Goal: Transaction & Acquisition: Purchase product/service

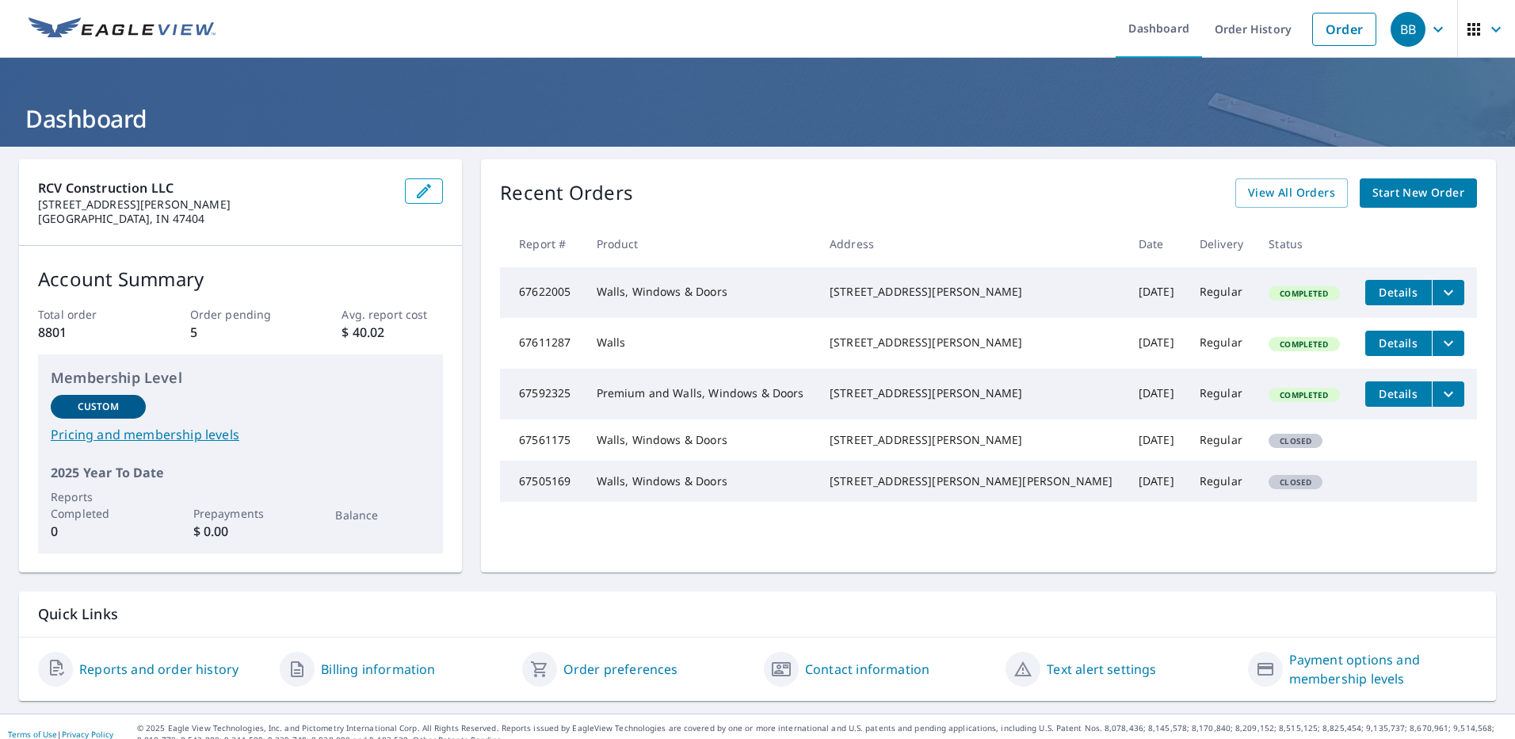
click at [1333, 29] on link "Order" at bounding box center [1344, 29] width 64 height 33
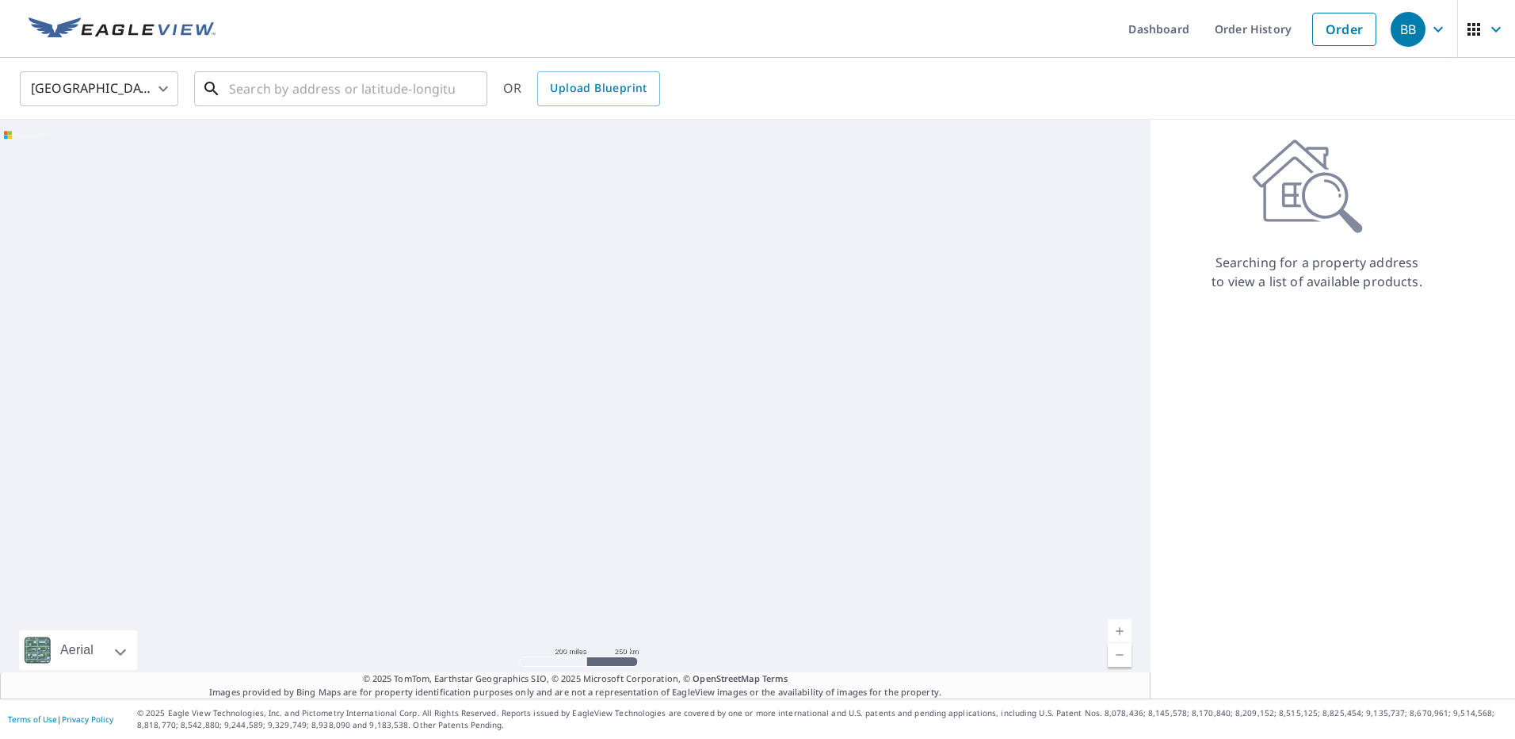
click at [361, 89] on input "text" at bounding box center [342, 89] width 226 height 44
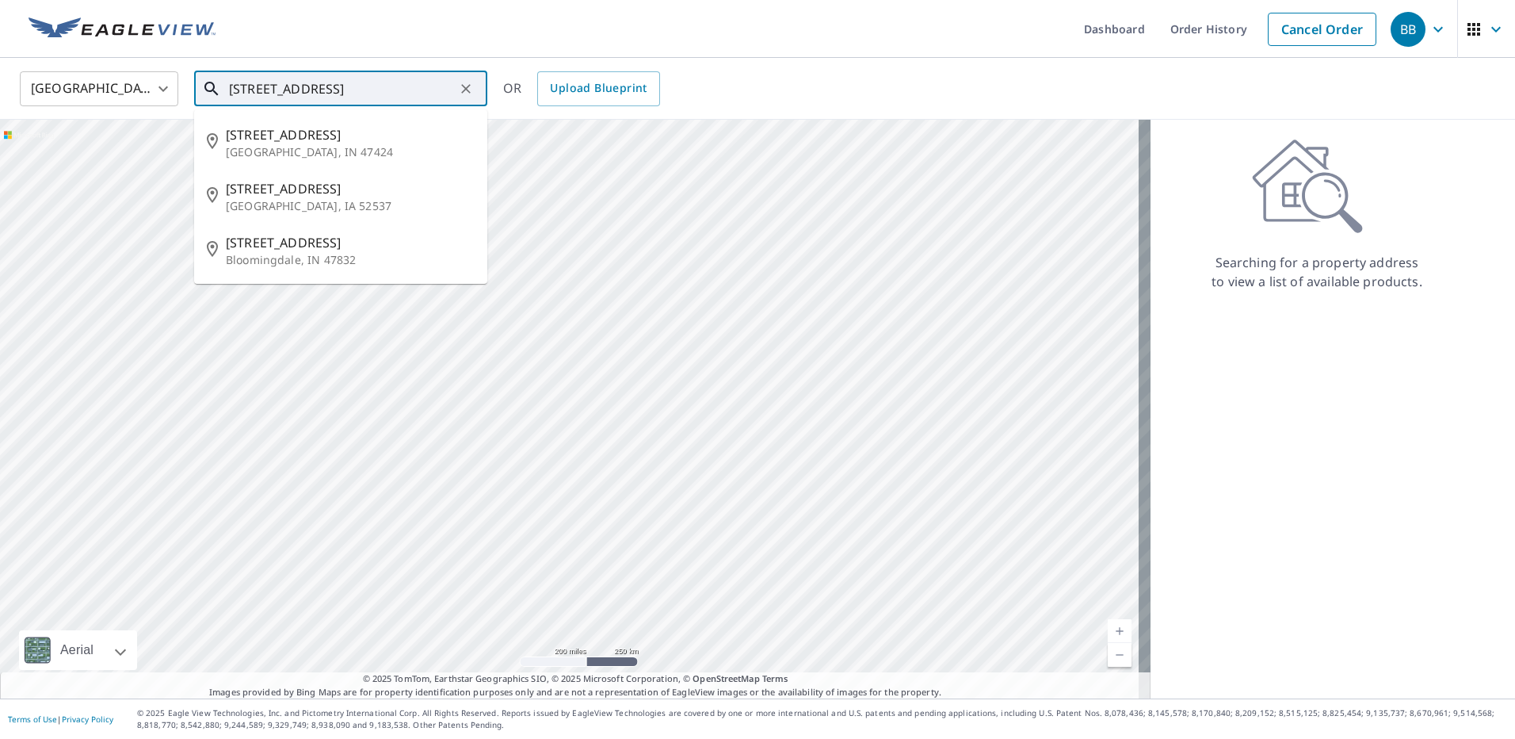
drag, startPoint x: 303, startPoint y: 85, endPoint x: 266, endPoint y: 90, distance: 36.9
click at [266, 90] on input "[STREET_ADDRESS]" at bounding box center [342, 89] width 226 height 44
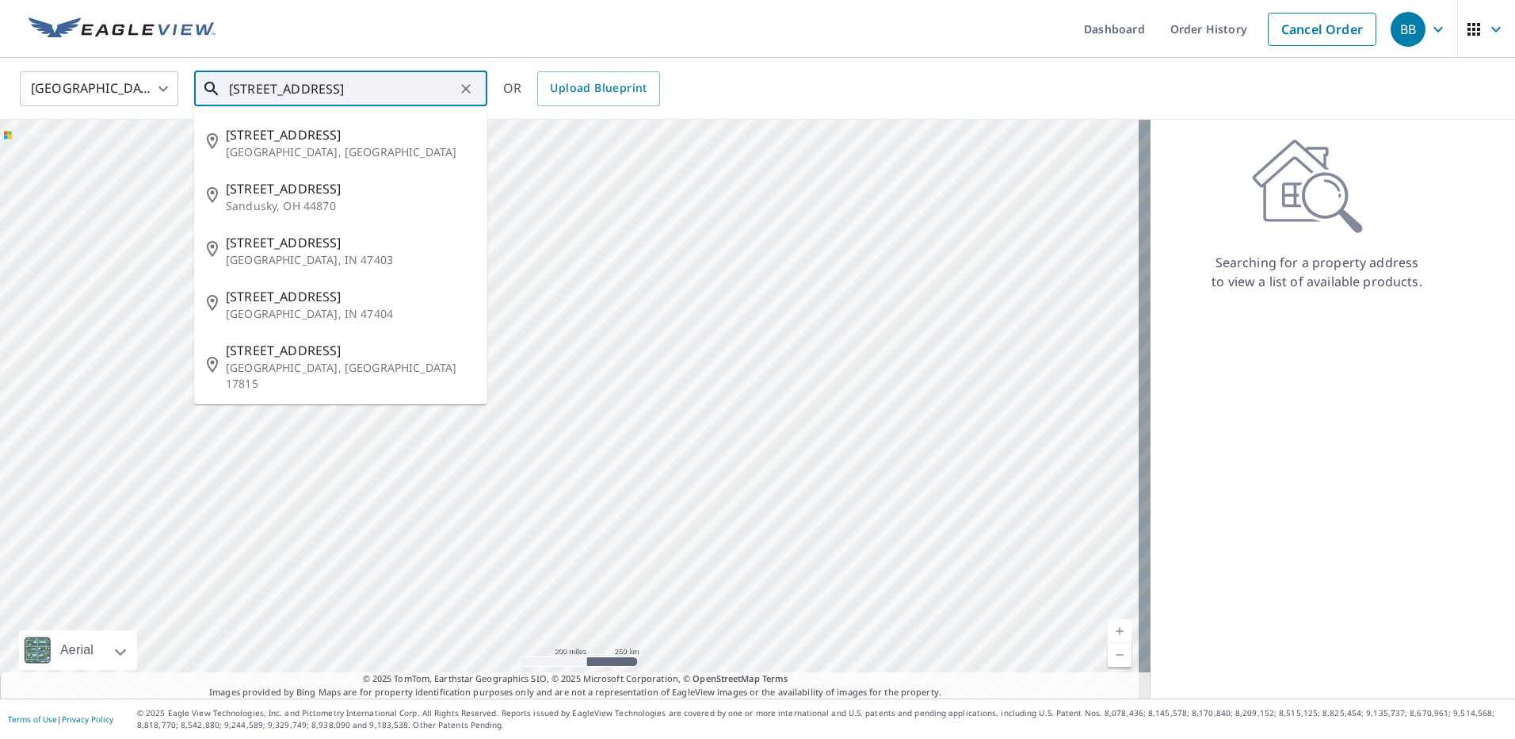
click at [269, 83] on input "[STREET_ADDRESS]" at bounding box center [342, 89] width 226 height 44
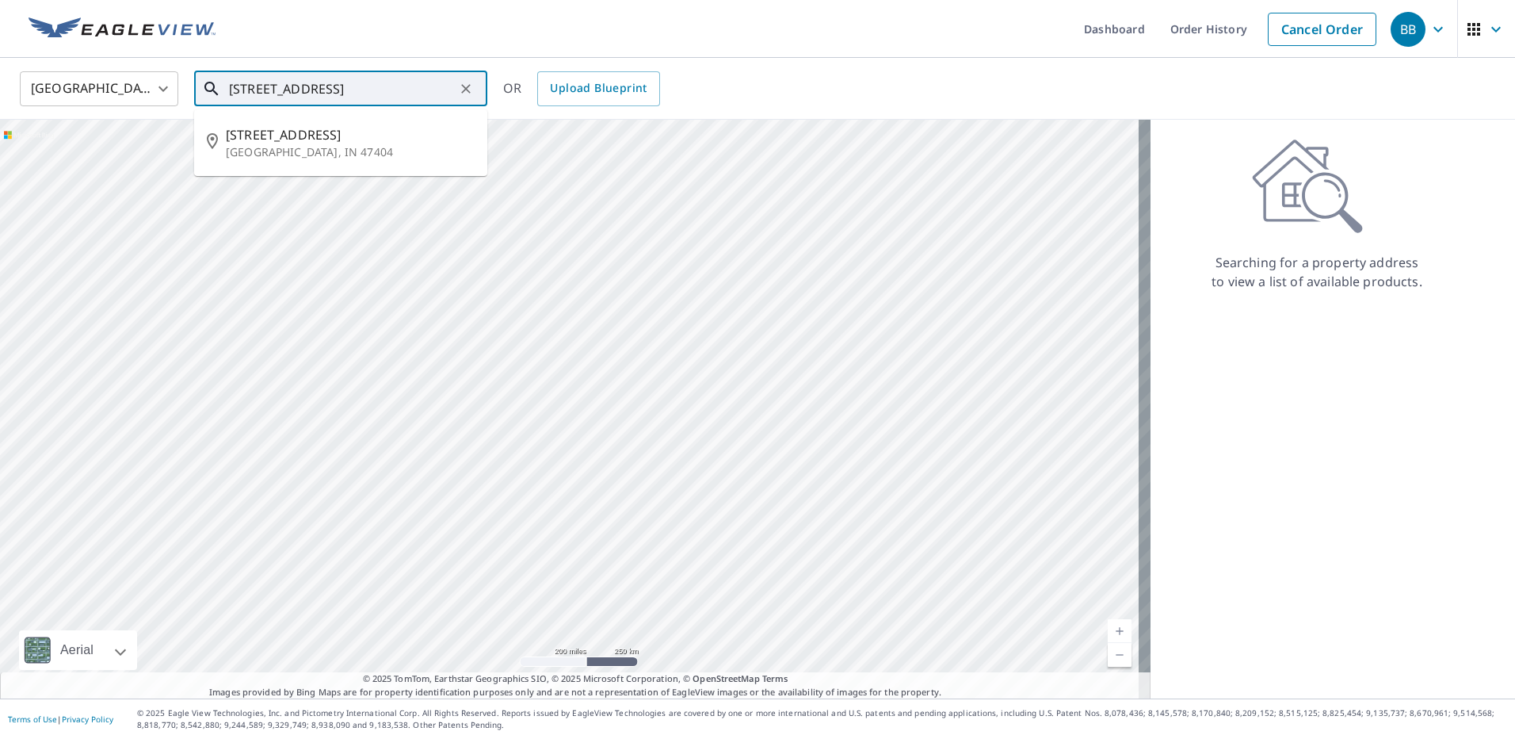
click at [369, 91] on input "[STREET_ADDRESS]" at bounding box center [342, 89] width 226 height 44
click at [346, 141] on span "[STREET_ADDRESS]" at bounding box center [350, 134] width 249 height 19
type input "[STREET_ADDRESS]"
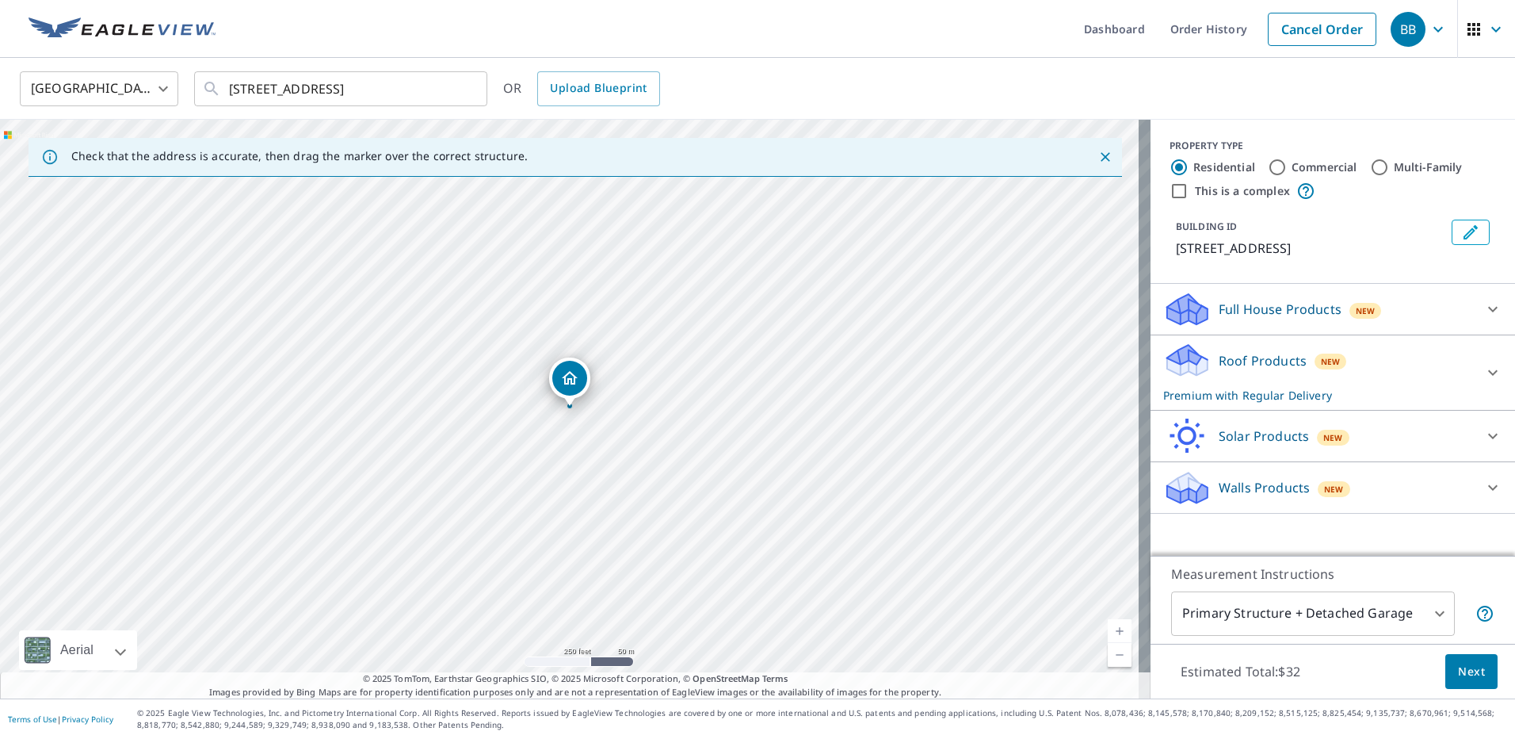
click at [1488, 373] on icon at bounding box center [1493, 373] width 10 height 6
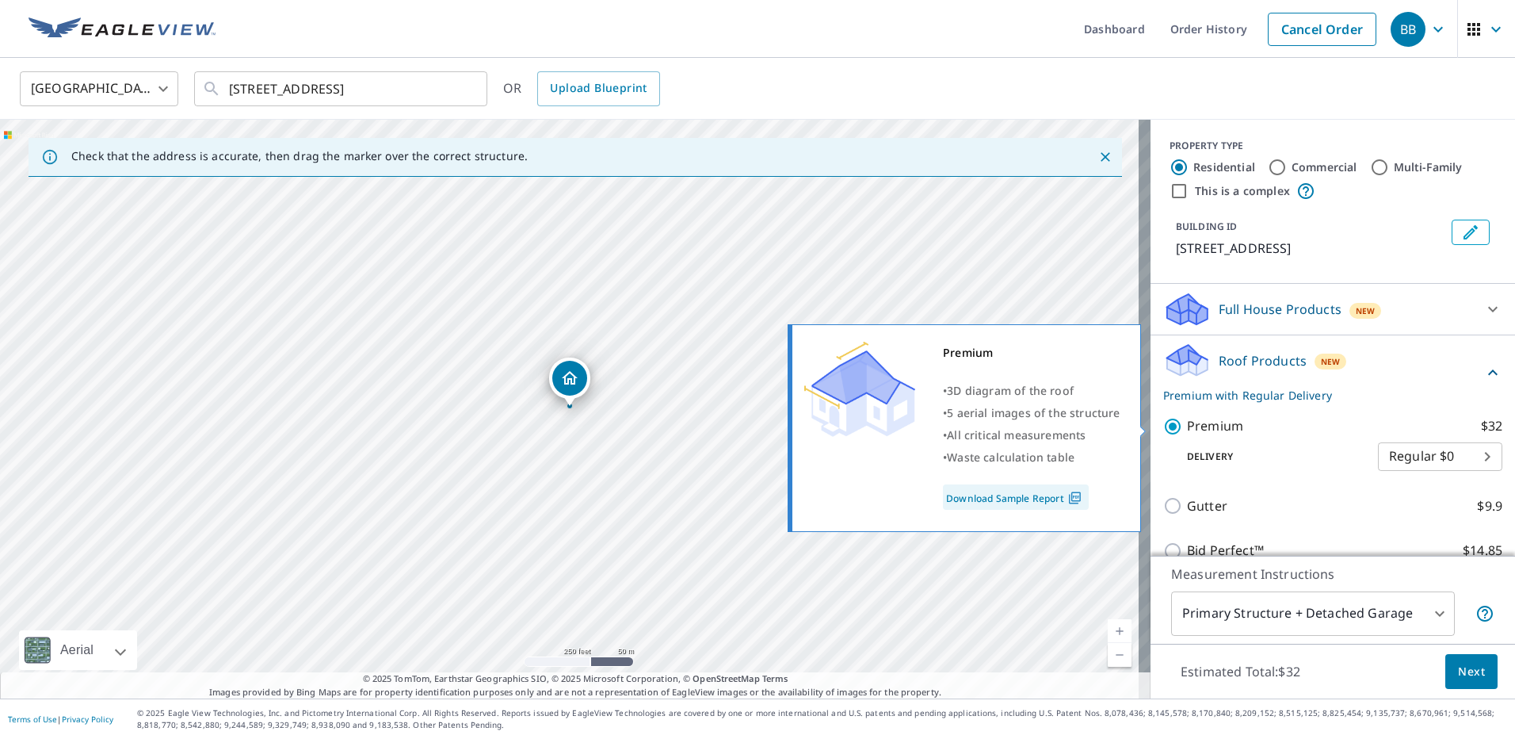
click at [1163, 433] on input "Premium $32" at bounding box center [1175, 426] width 24 height 19
checkbox input "false"
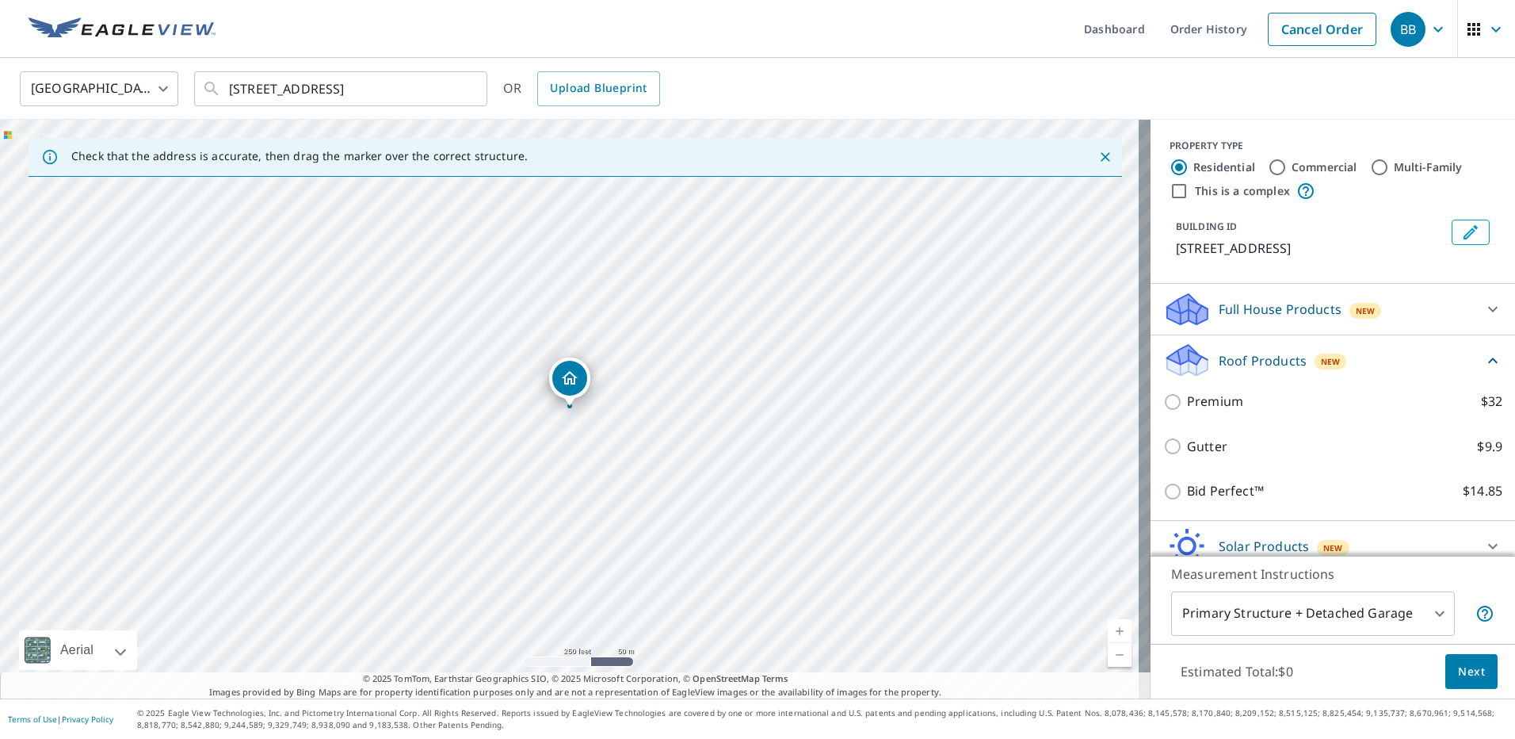
scroll to position [68, 0]
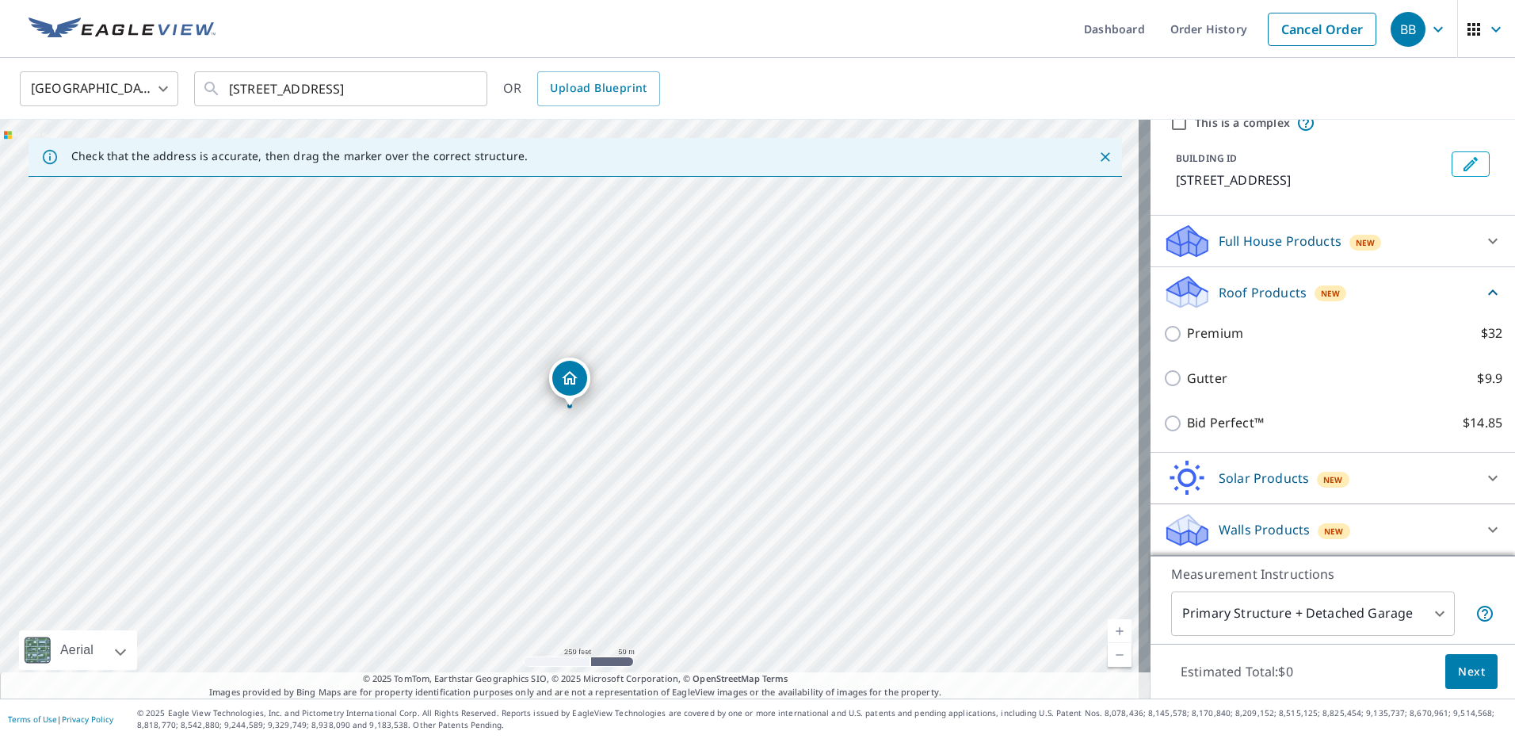
click at [1298, 515] on div "Walls Products New" at bounding box center [1318, 529] width 311 height 37
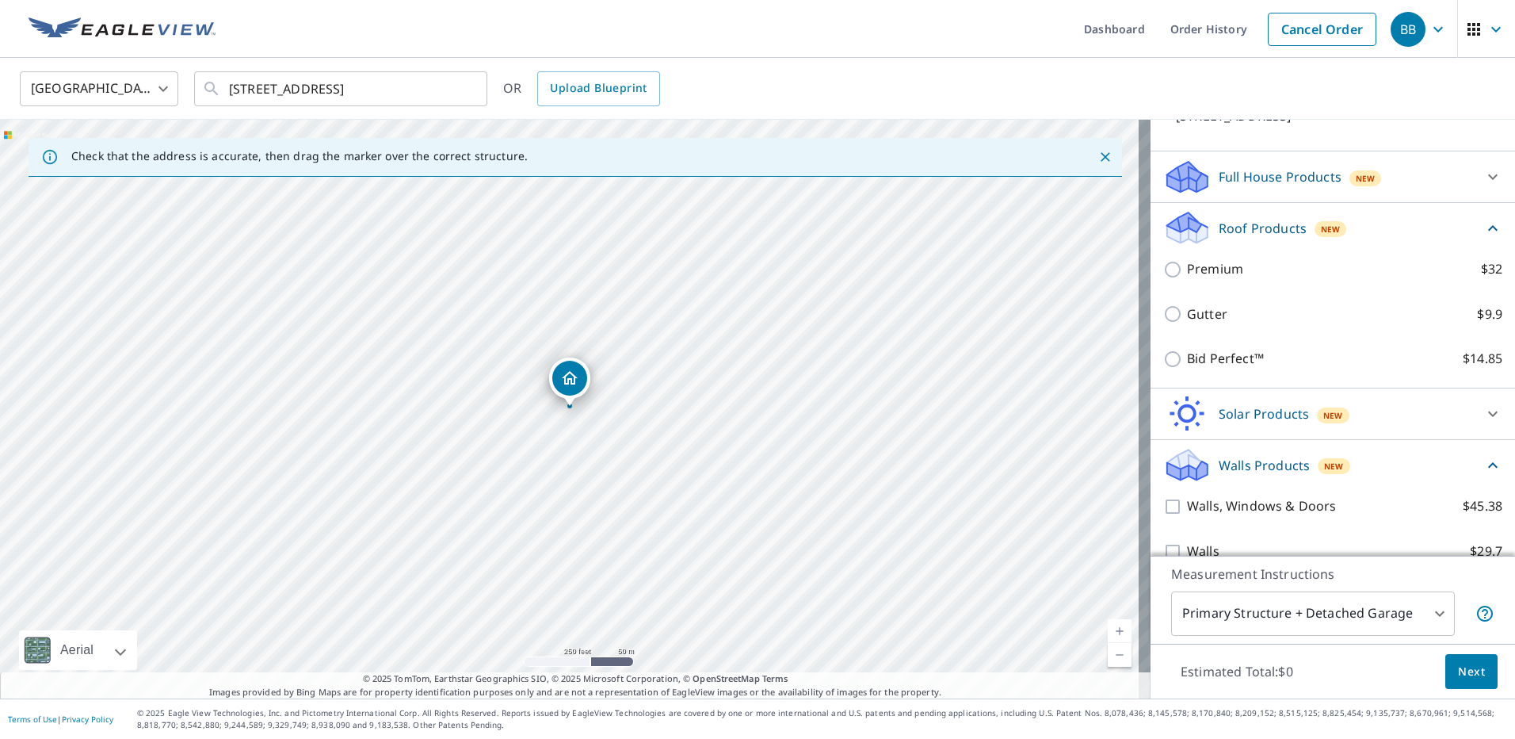
scroll to position [158, 0]
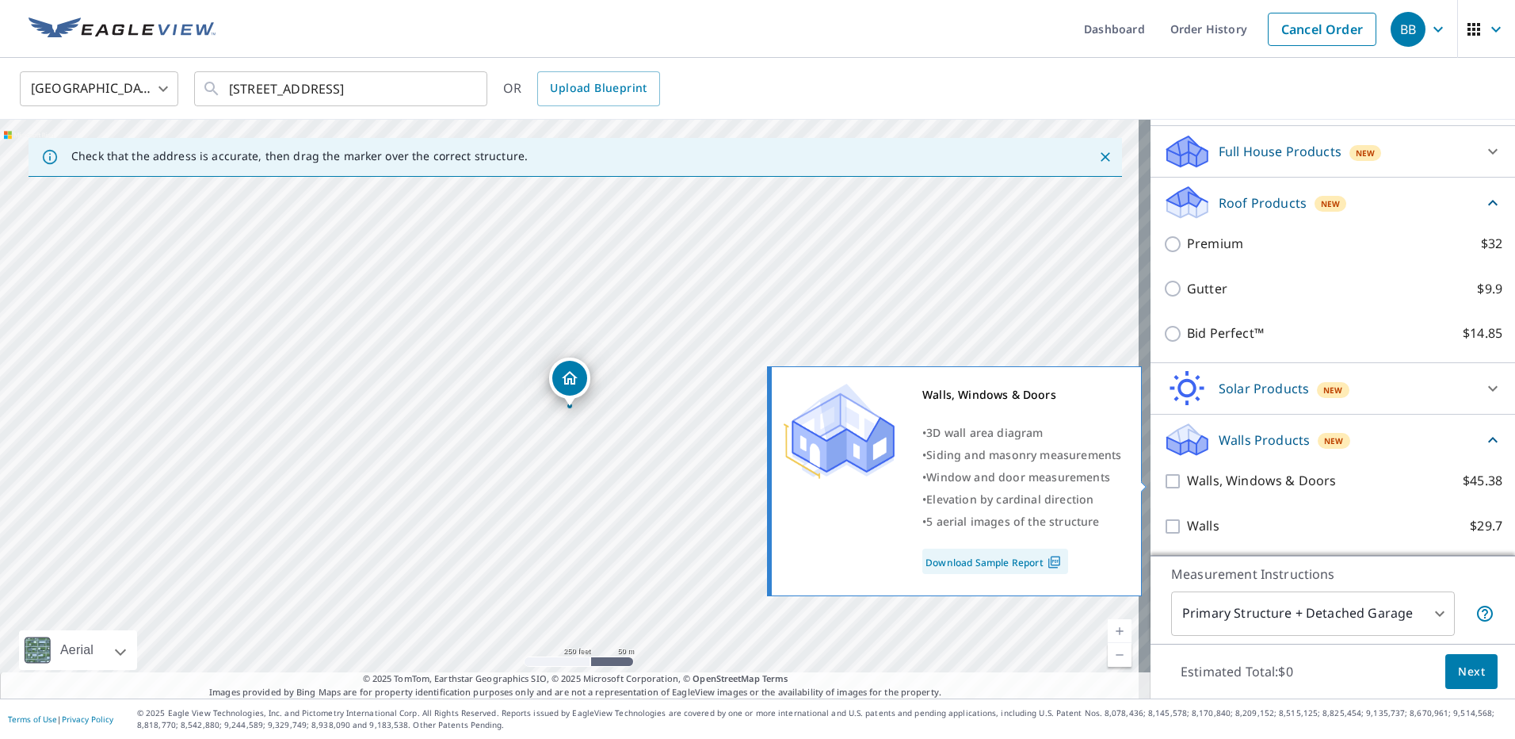
click at [1166, 478] on input "Walls, Windows & Doors $45.38" at bounding box center [1175, 481] width 24 height 19
checkbox input "true"
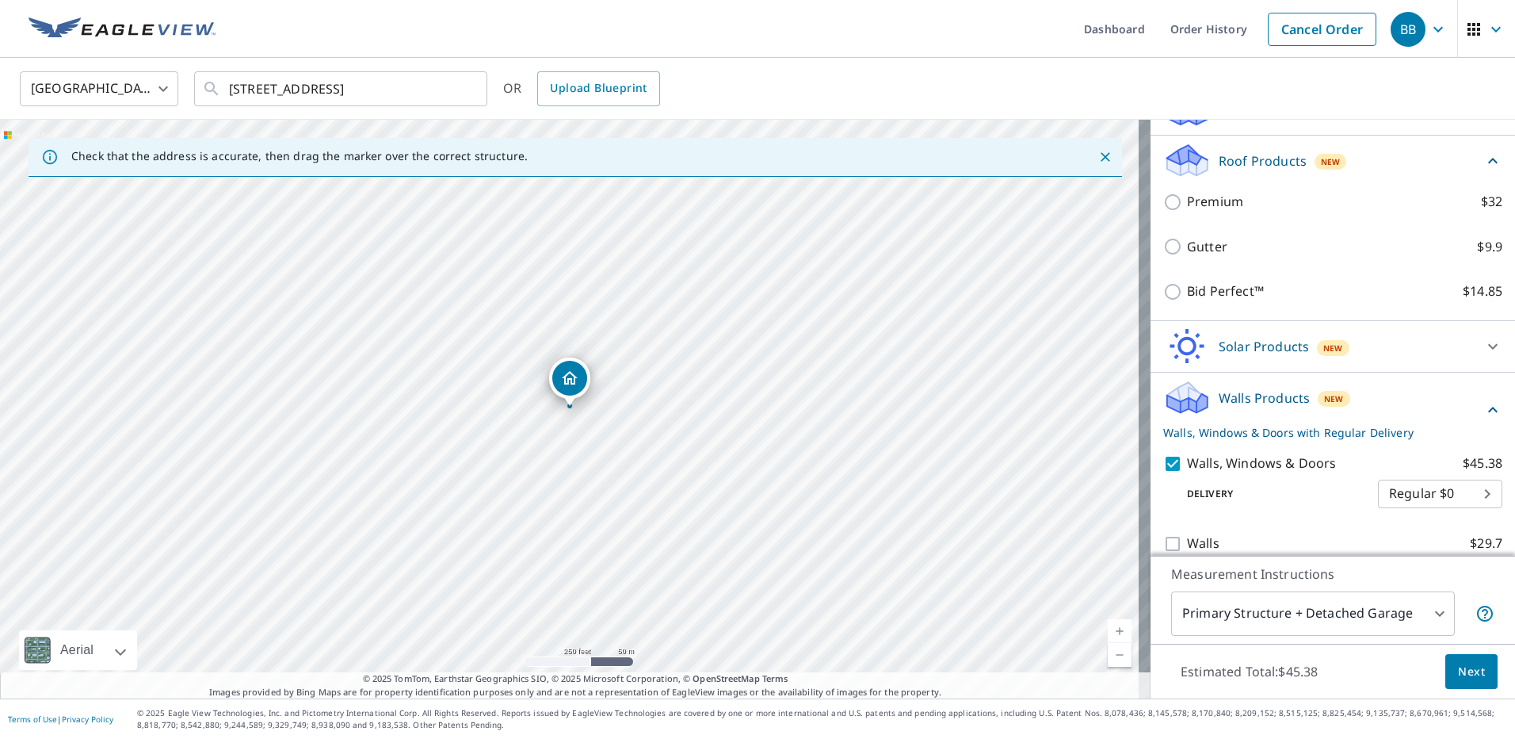
scroll to position [217, 0]
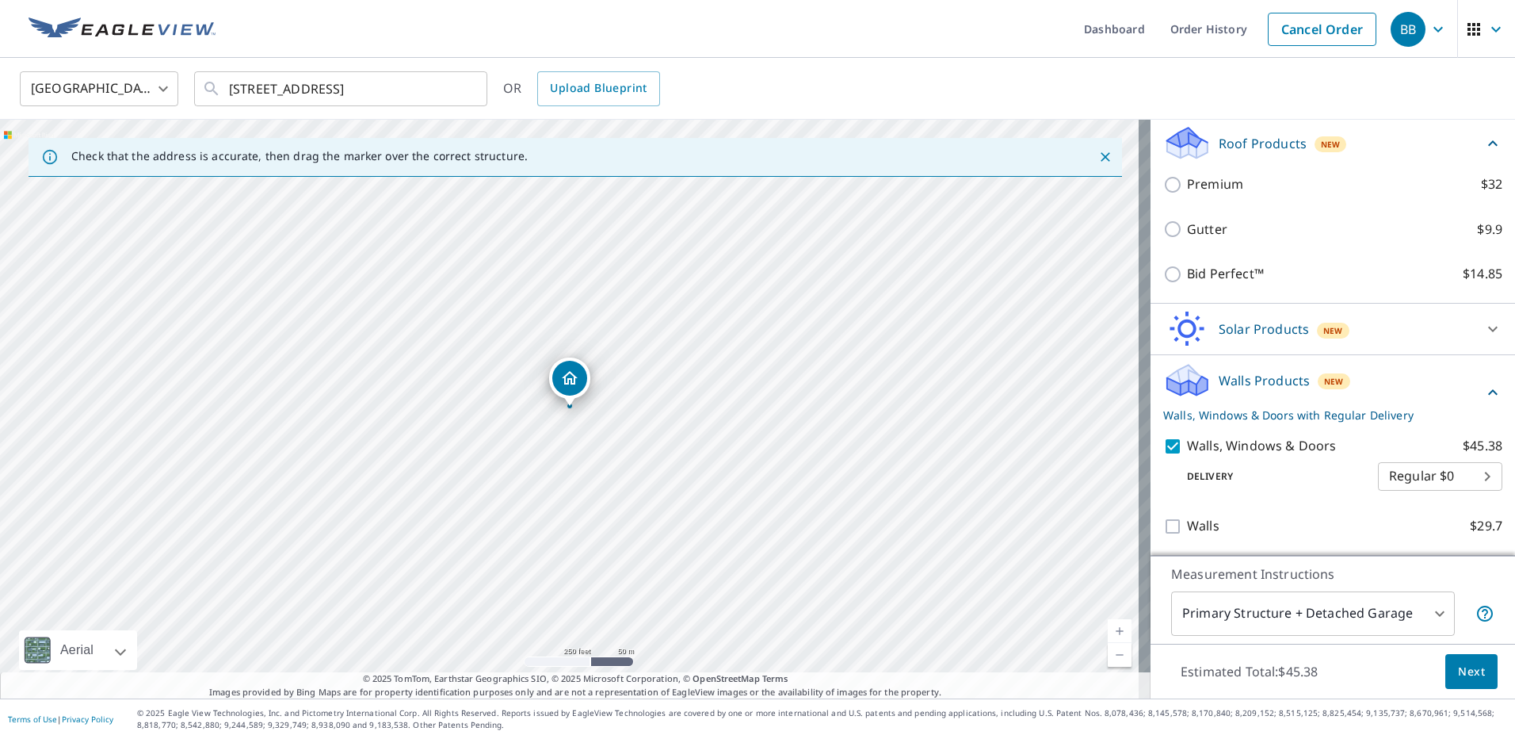
click at [1467, 669] on span "Next" at bounding box center [1471, 672] width 27 height 20
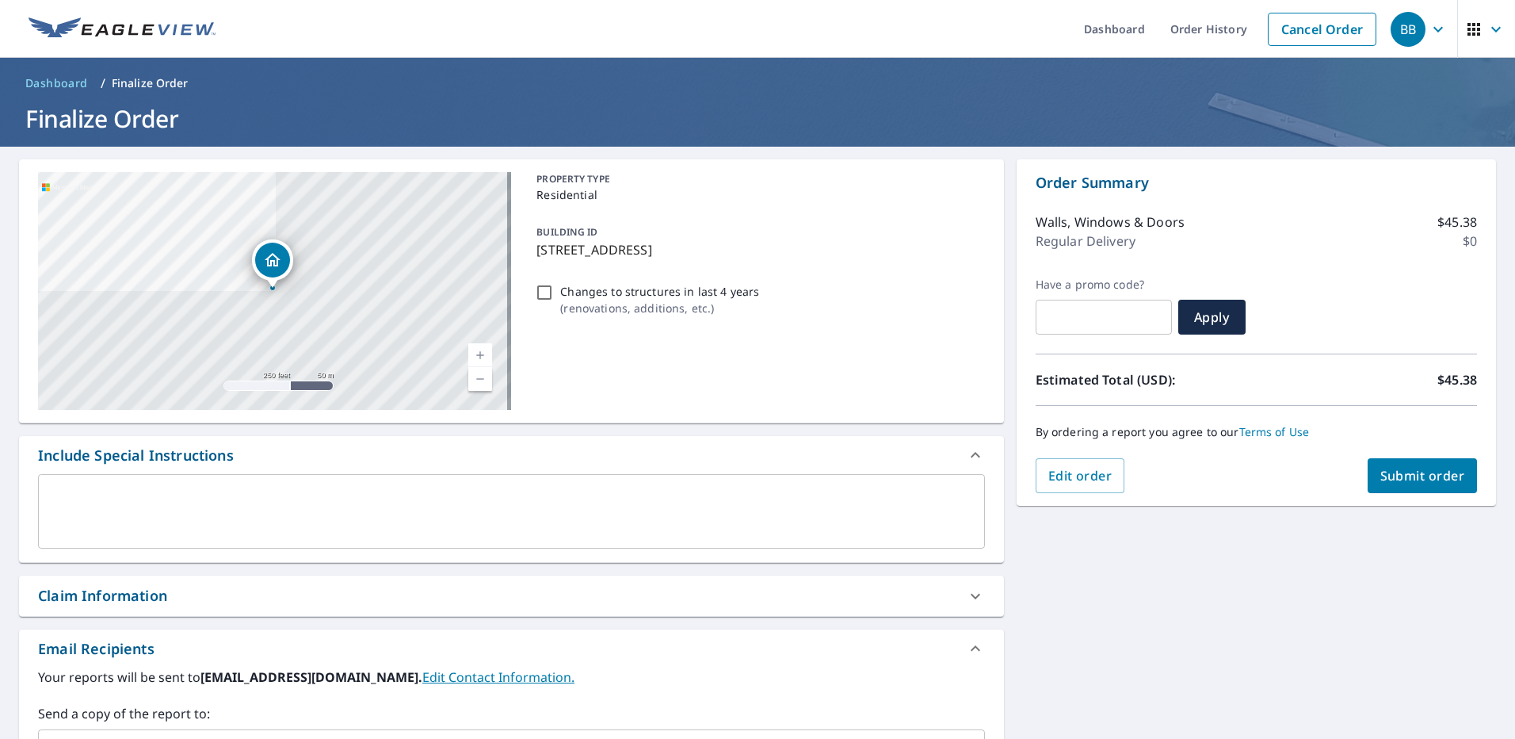
click at [535, 288] on input "Changes to structures in last 4 years ( renovations, additions, etc. )" at bounding box center [544, 292] width 19 height 19
checkbox input "true"
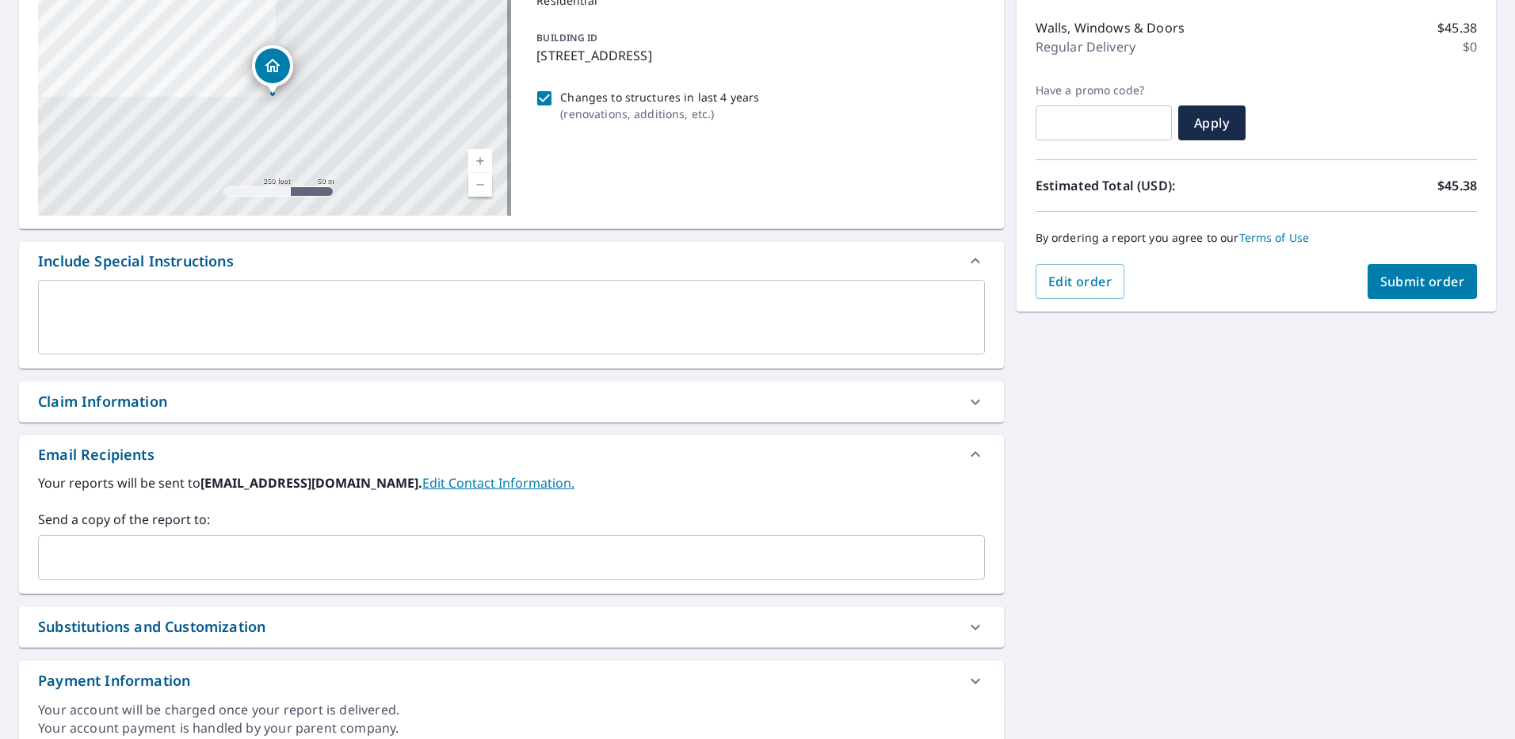
scroll to position [259, 0]
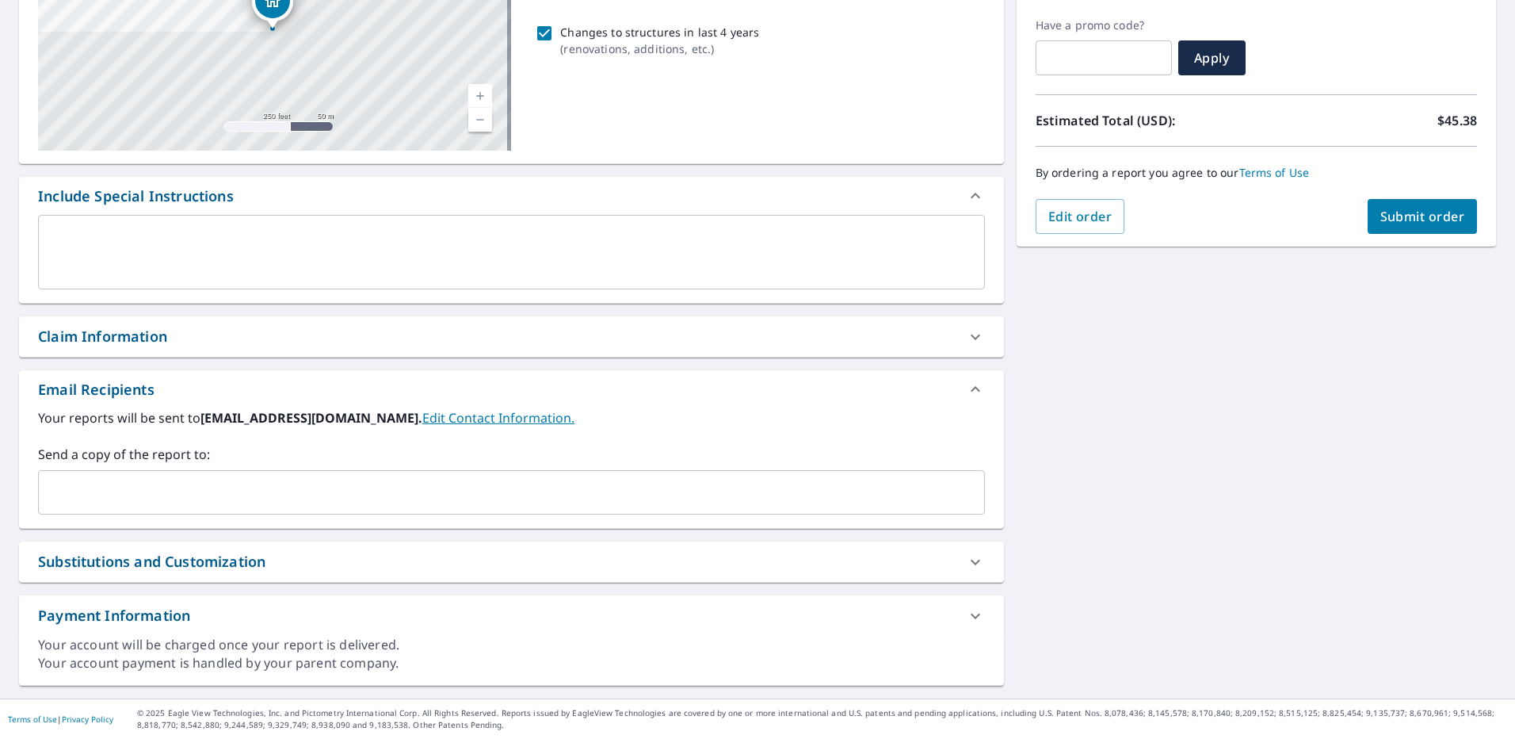
click at [235, 486] on input "text" at bounding box center [499, 492] width 909 height 30
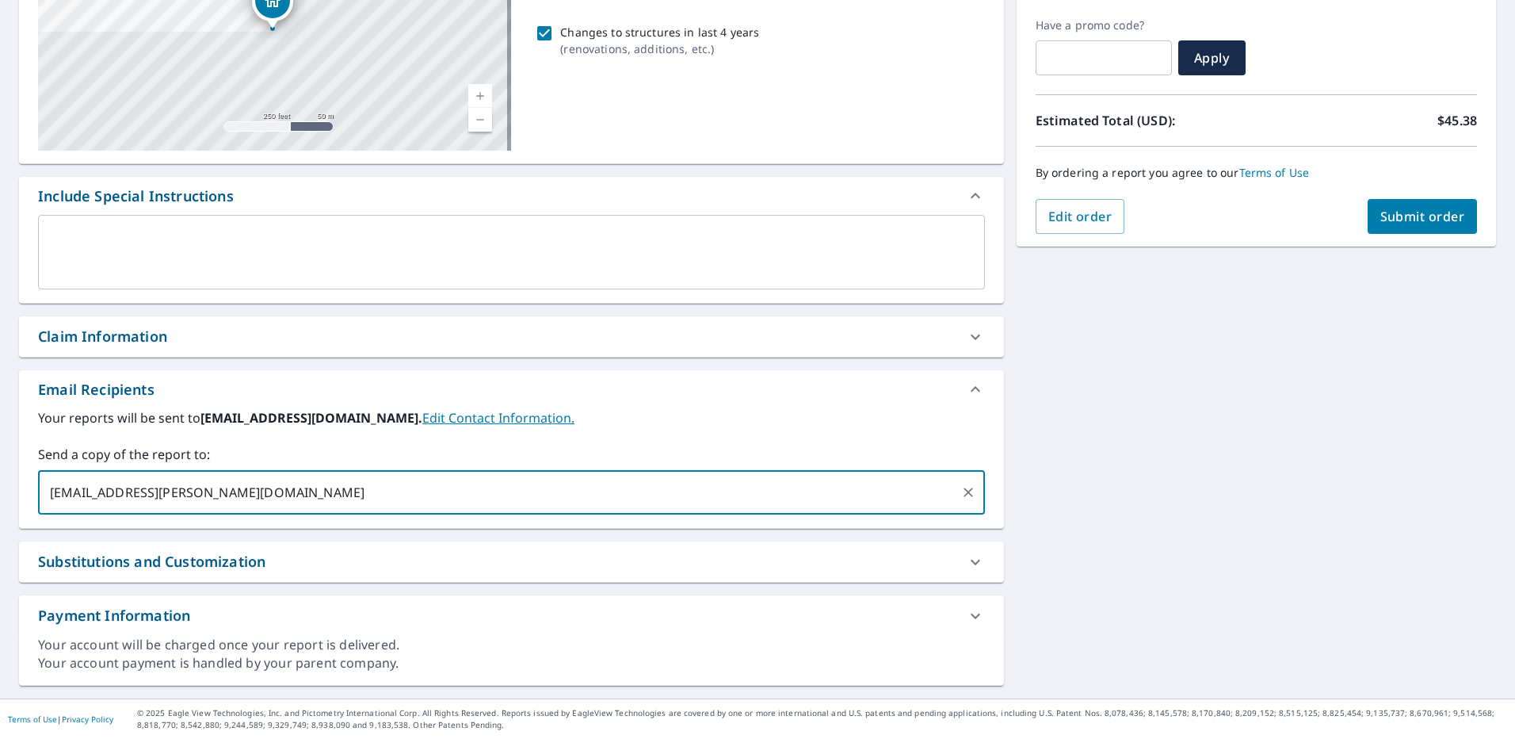
type input "[EMAIL_ADDRESS][PERSON_NAME][DOMAIN_NAME]"
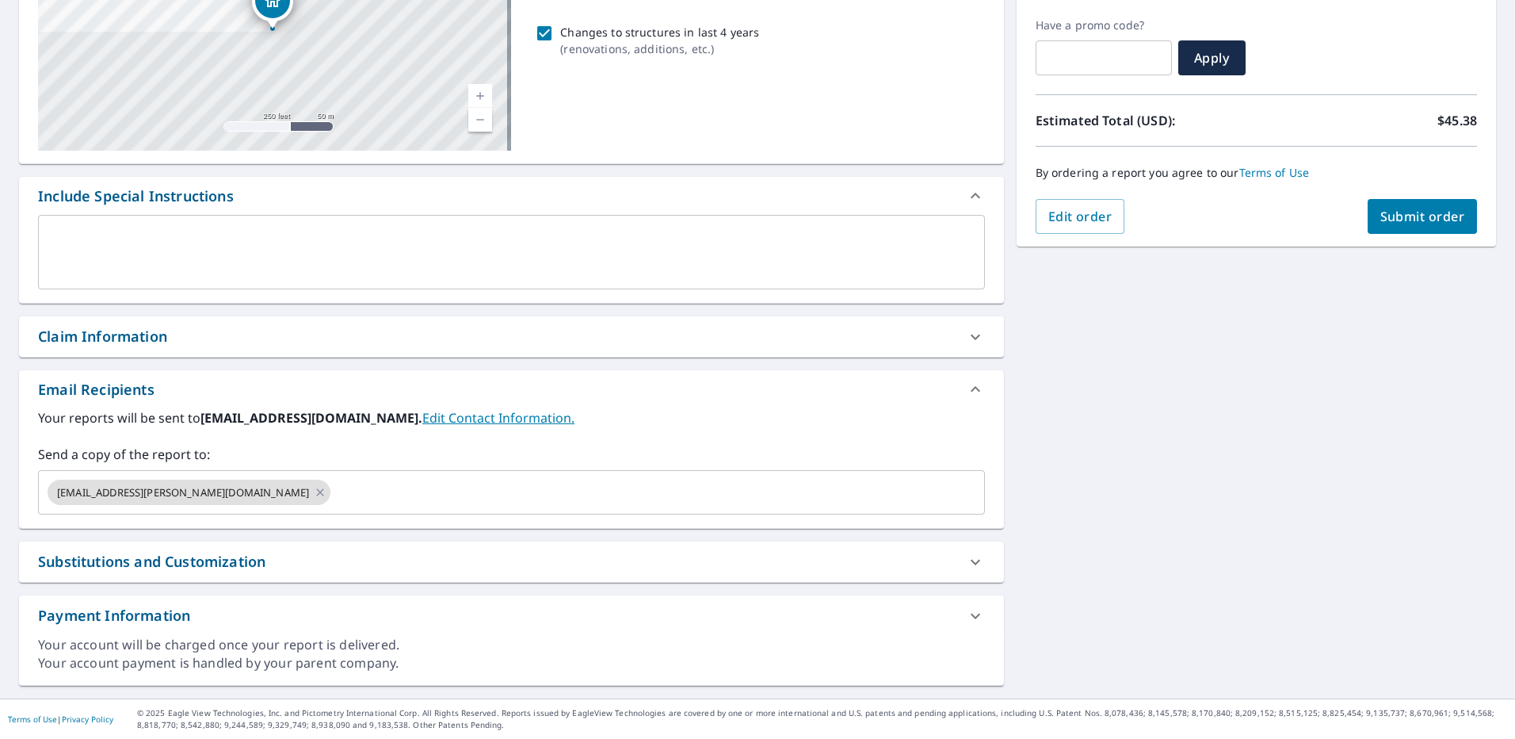
click at [1228, 457] on div "[STREET_ADDRESS] Aerial Road A standard road map Aerial A detailed look from ab…" at bounding box center [757, 292] width 1515 height 811
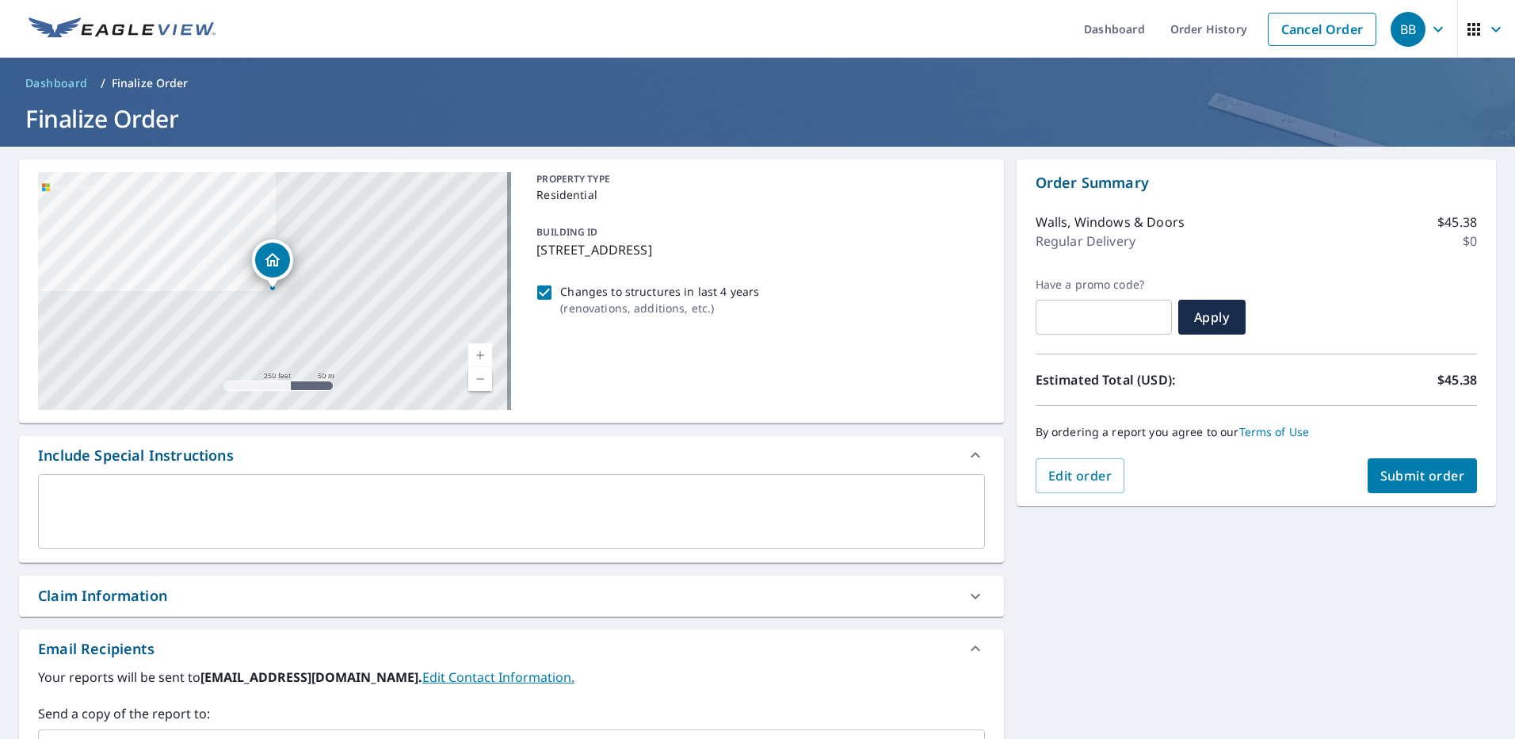
click at [1381, 475] on span "Submit order" at bounding box center [1423, 475] width 85 height 17
checkbox input "true"
